Goal: Find specific page/section: Locate a particular part of the current website

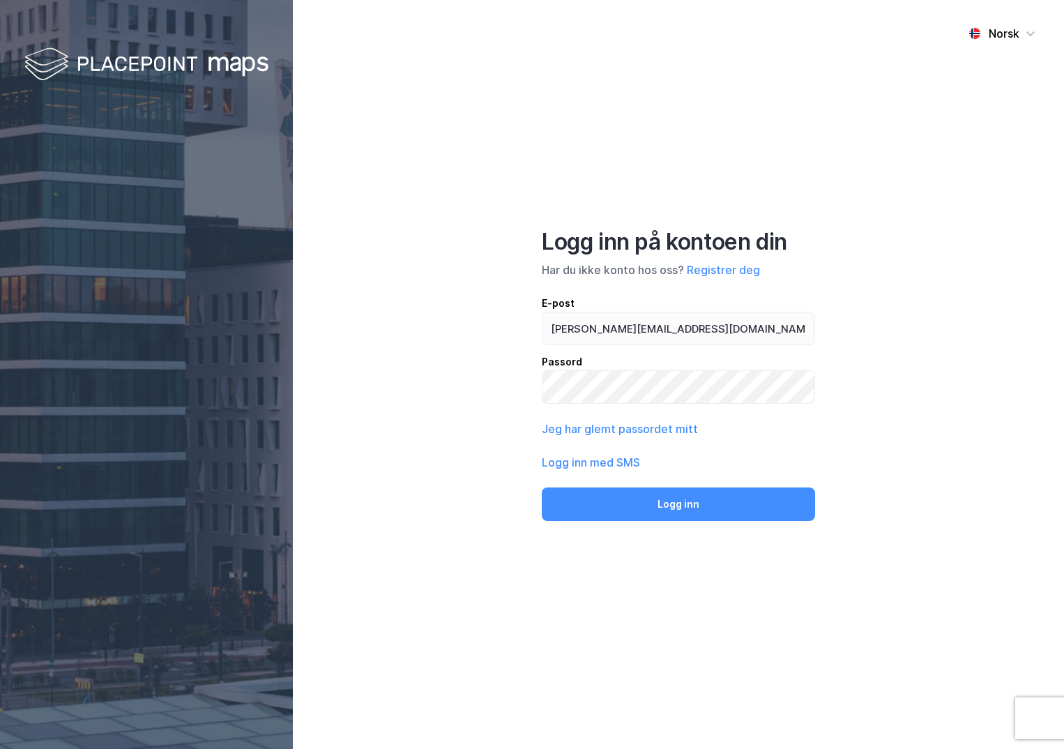
type input "[PERSON_NAME][EMAIL_ADDRESS][DOMAIN_NAME]"
click at [542, 488] on button "Logg inn" at bounding box center [678, 504] width 273 height 33
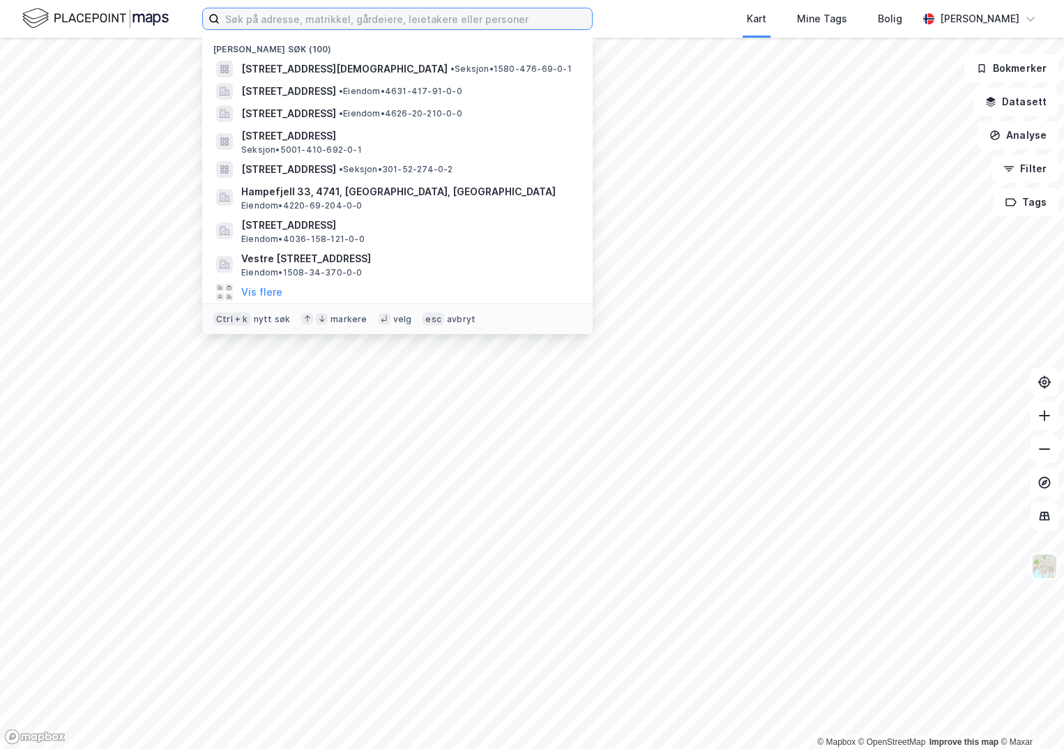
click at [333, 16] on input at bounding box center [406, 18] width 372 height 21
paste input "3907-174/28/0/0"
type input "3907-174/28/0/0"
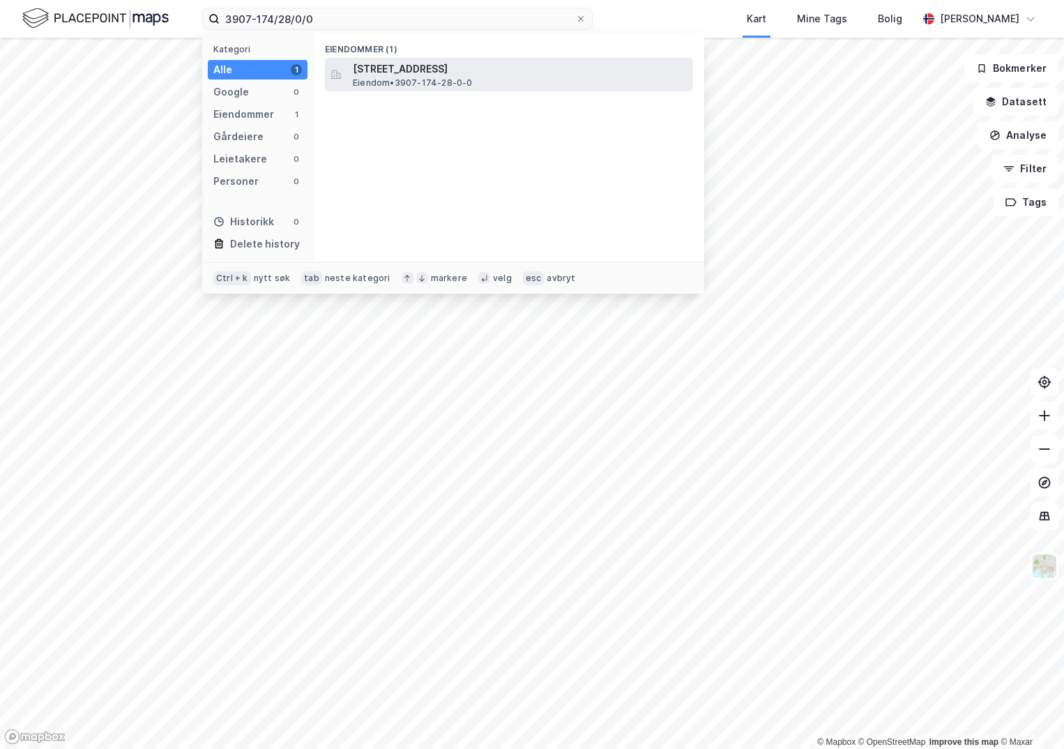
click at [391, 80] on span "Eiendom • 3907-174-28-0-0" at bounding box center [413, 82] width 120 height 11
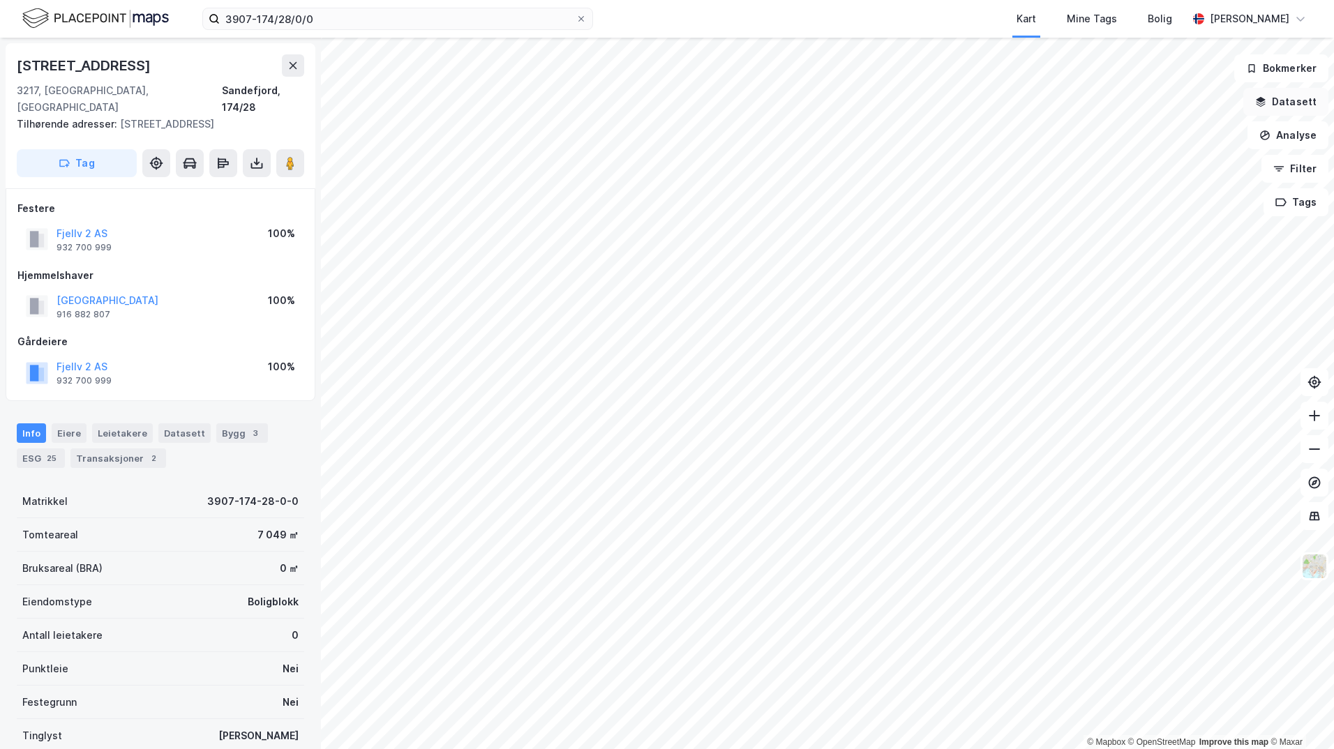
click at [1064, 101] on button "Datasett" at bounding box center [1285, 102] width 85 height 28
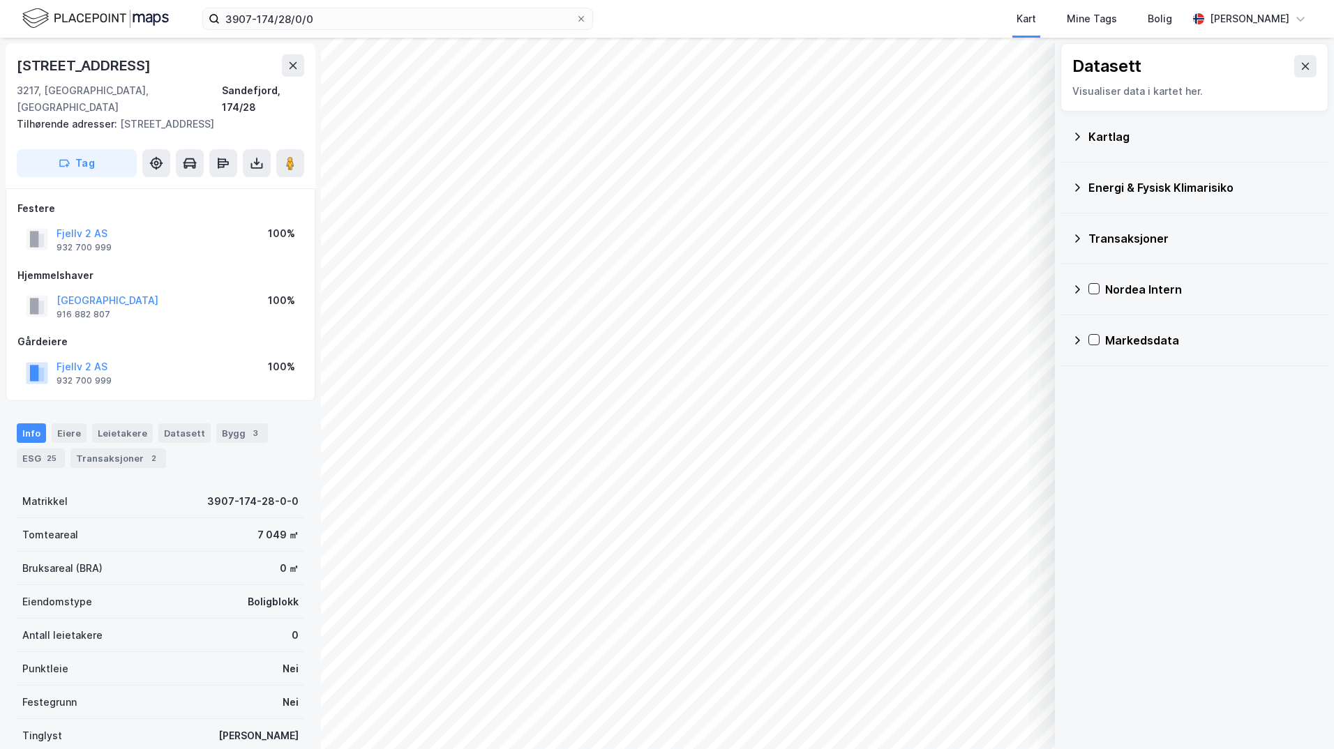
click at [1064, 133] on div "Kartlag" at bounding box center [1202, 136] width 229 height 17
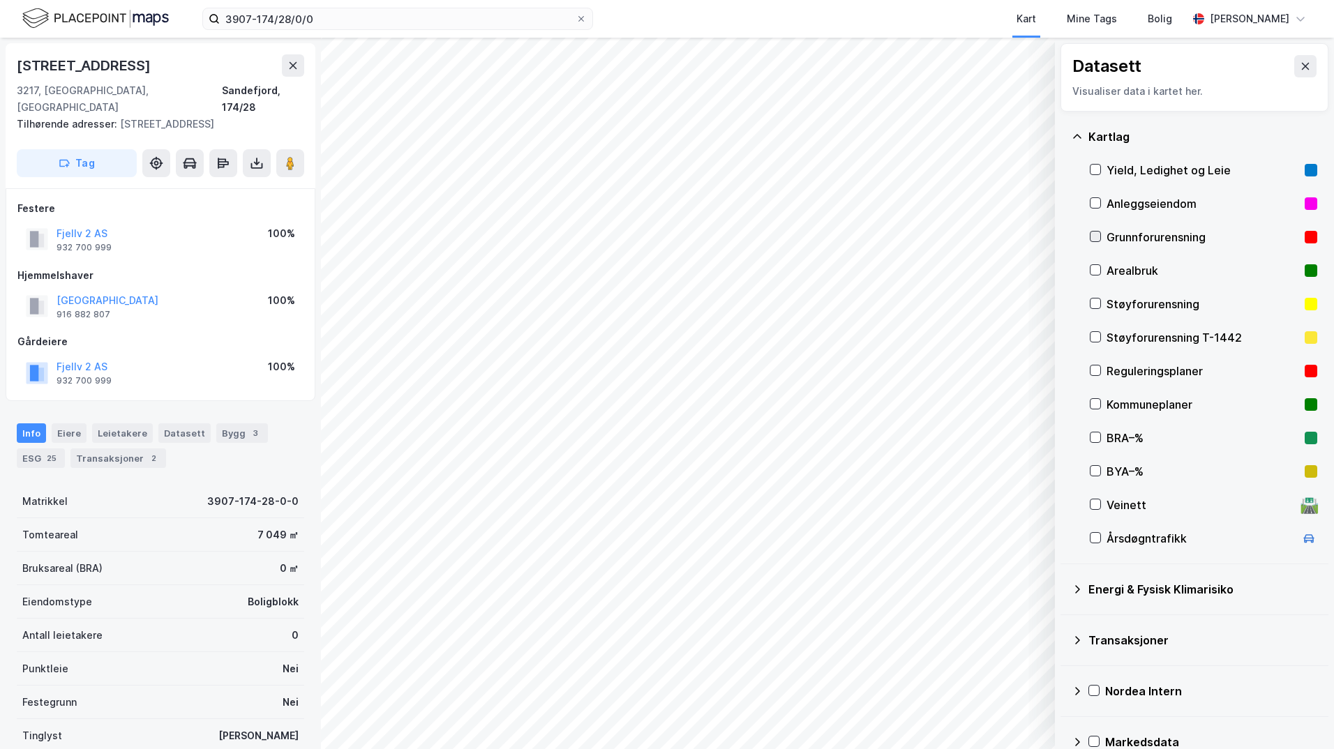
click at [1064, 239] on icon at bounding box center [1095, 237] width 10 height 10
click at [1064, 590] on icon at bounding box center [1076, 589] width 11 height 11
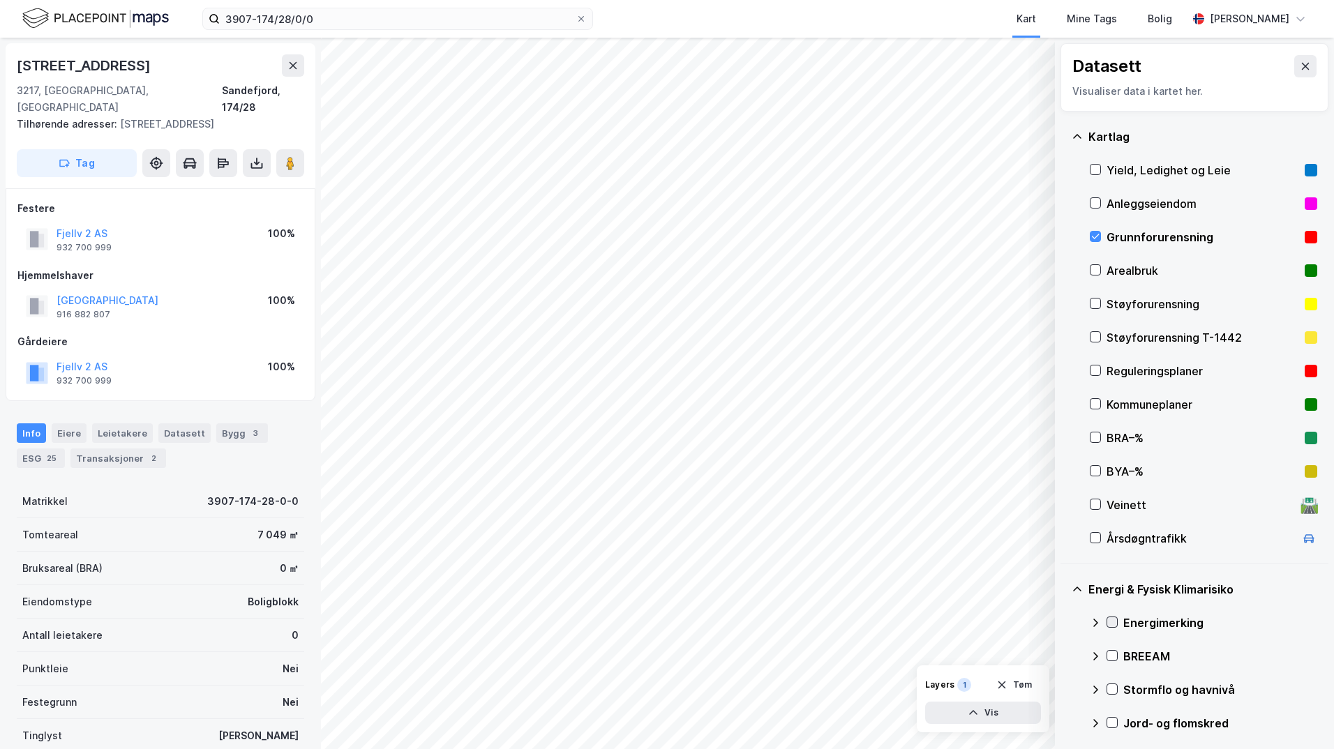
click at [1064, 622] on icon at bounding box center [1112, 622] width 10 height 10
click at [1064, 620] on icon at bounding box center [1095, 622] width 11 height 11
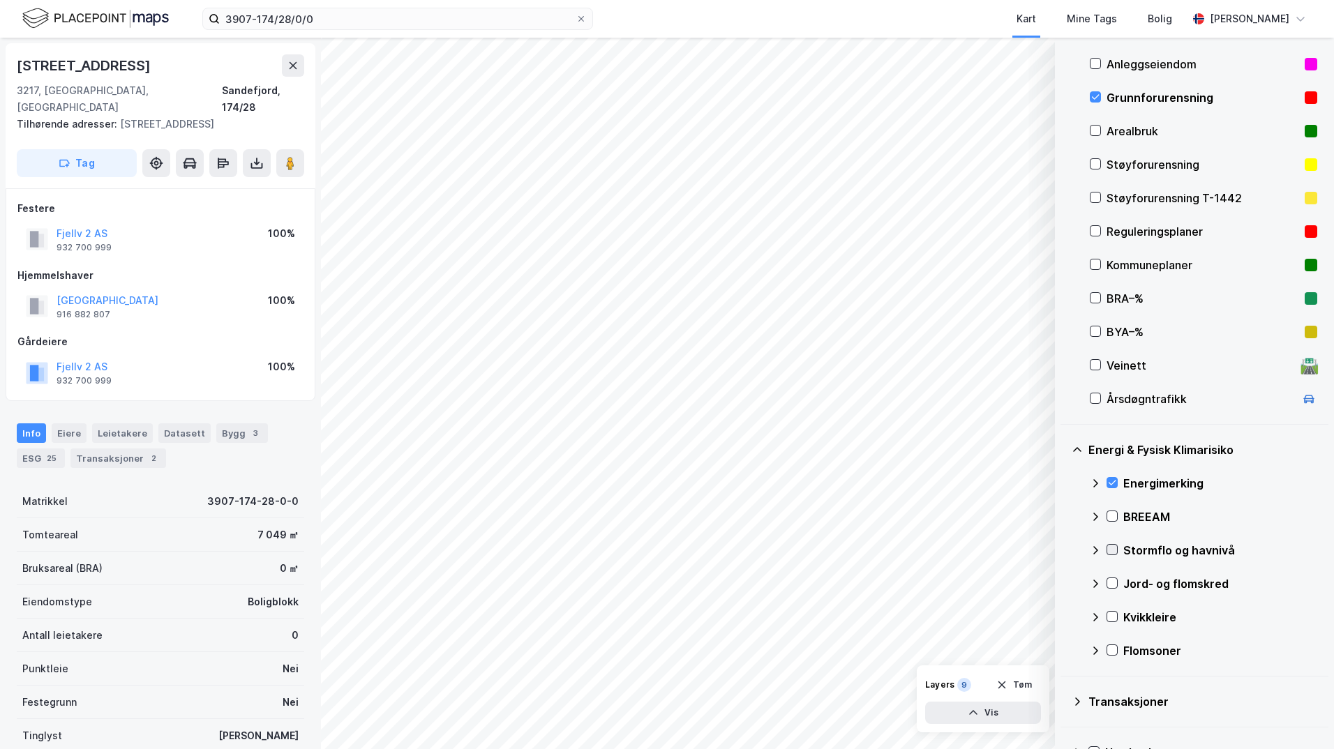
click at [1064, 550] on icon at bounding box center [1112, 550] width 10 height 10
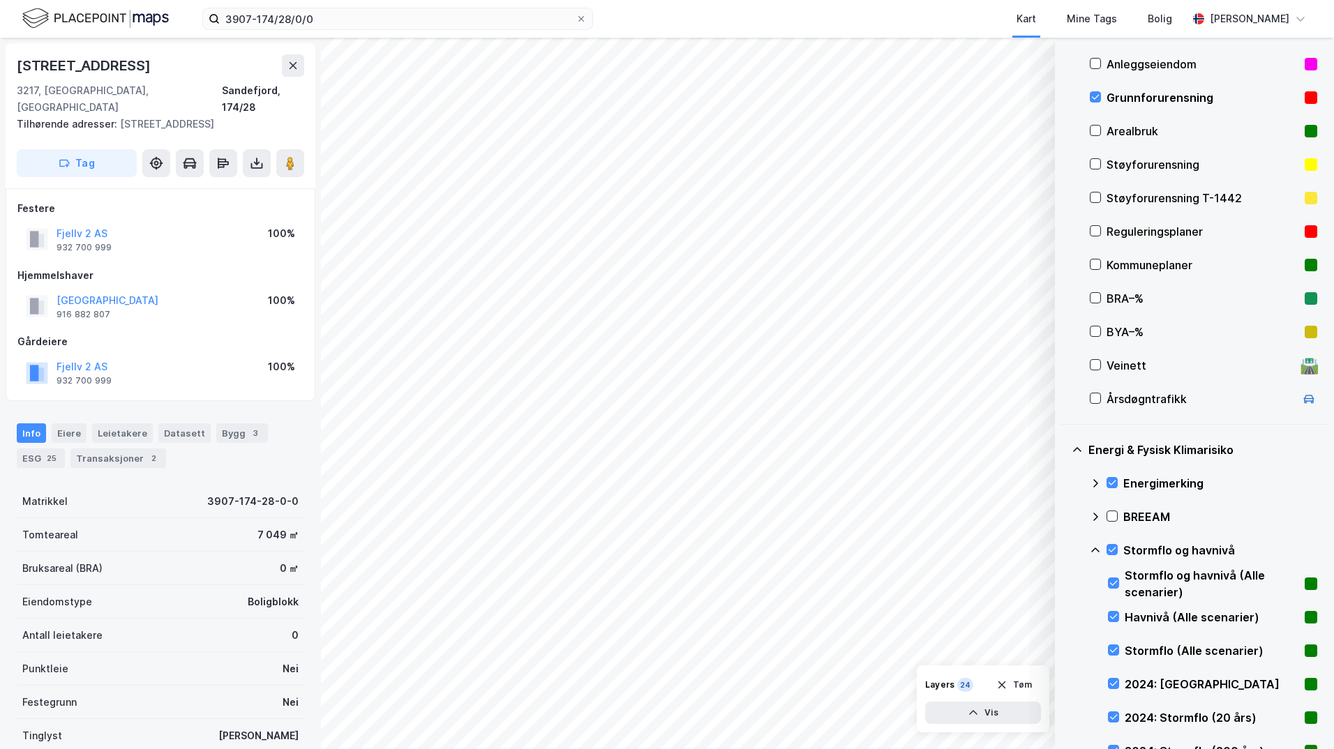
click at [1064, 548] on icon at bounding box center [1095, 550] width 11 height 11
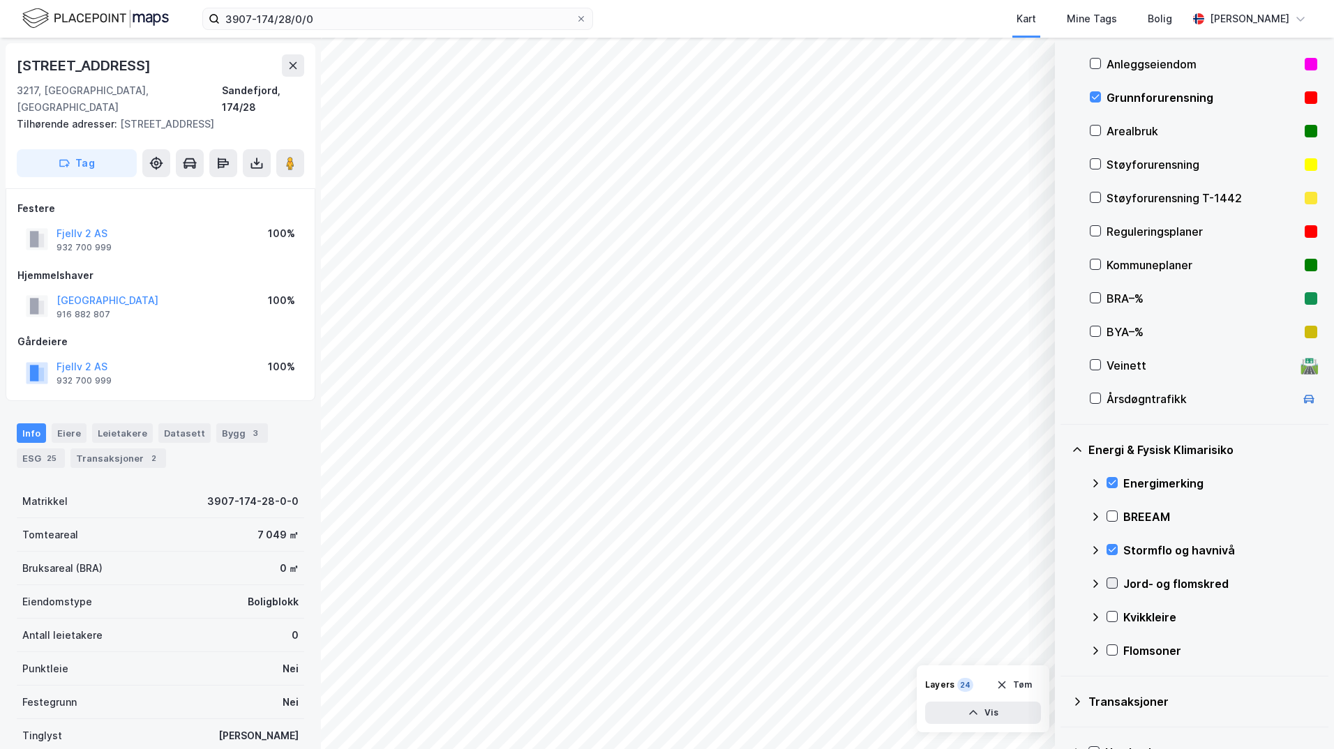
click at [1064, 581] on icon at bounding box center [1112, 583] width 10 height 10
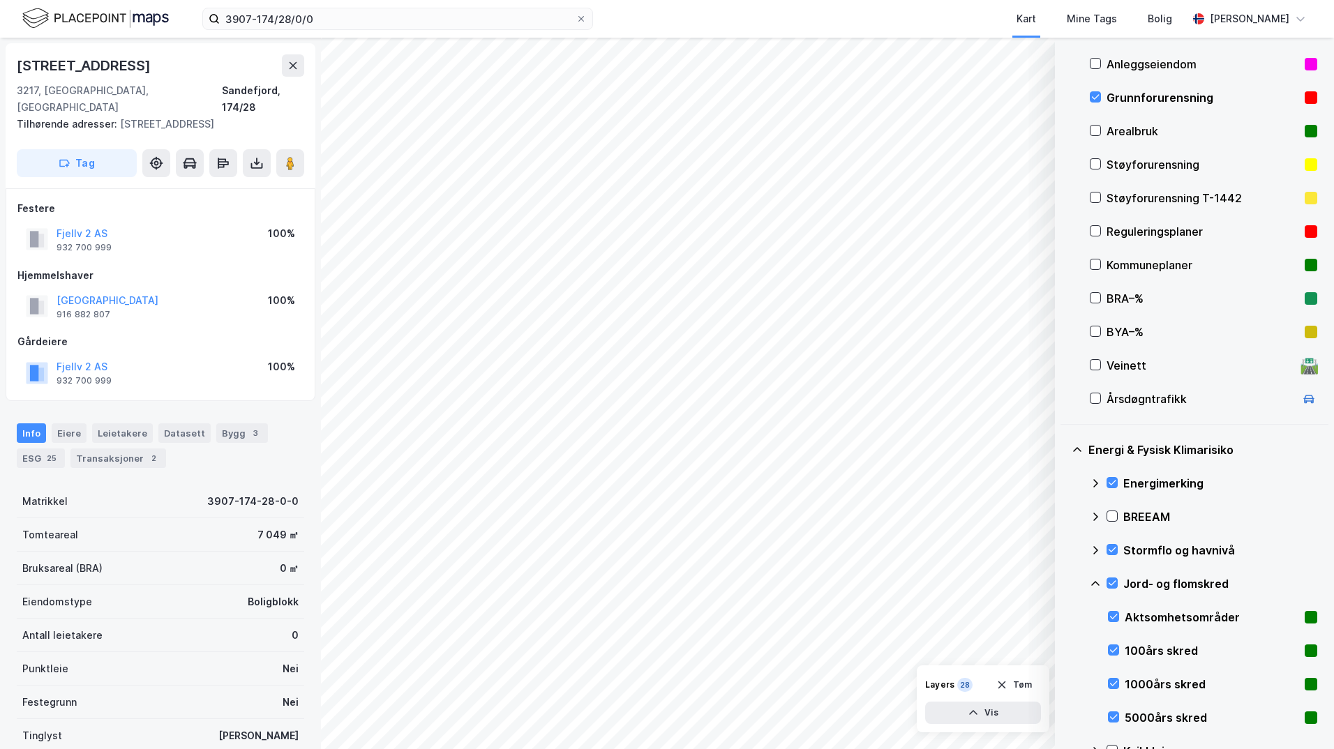
click at [1064, 581] on icon at bounding box center [1095, 583] width 11 height 11
click at [1064, 615] on icon at bounding box center [1112, 617] width 10 height 10
click at [1064, 615] on icon at bounding box center [1095, 617] width 11 height 11
click at [1064, 646] on icon at bounding box center [1112, 650] width 10 height 10
click at [1064, 652] on icon at bounding box center [1095, 650] width 11 height 11
